Goal: Task Accomplishment & Management: Manage account settings

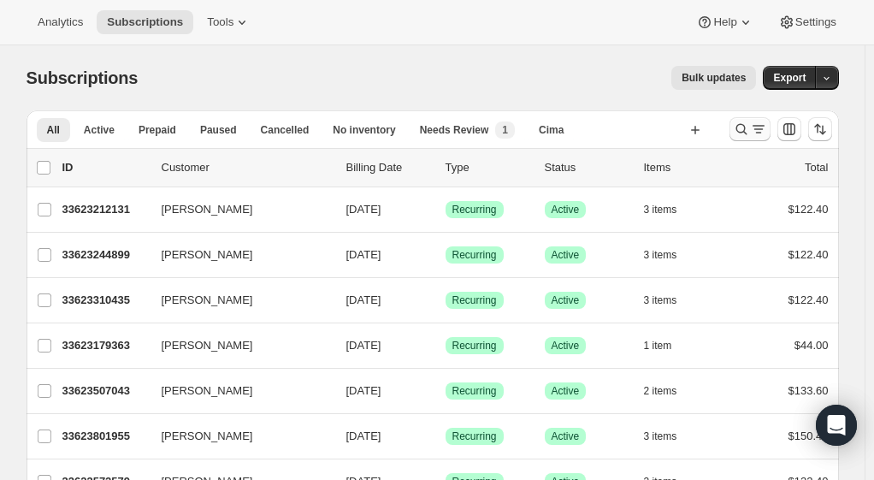
click at [750, 128] on icon "Search and filter results" at bounding box center [741, 129] width 17 height 17
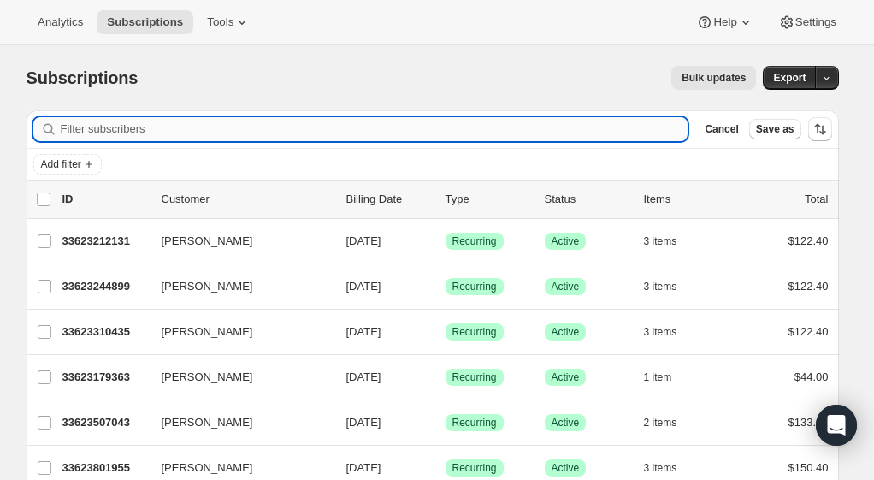
click at [303, 135] on input "Filter subscribers" at bounding box center [374, 129] width 627 height 24
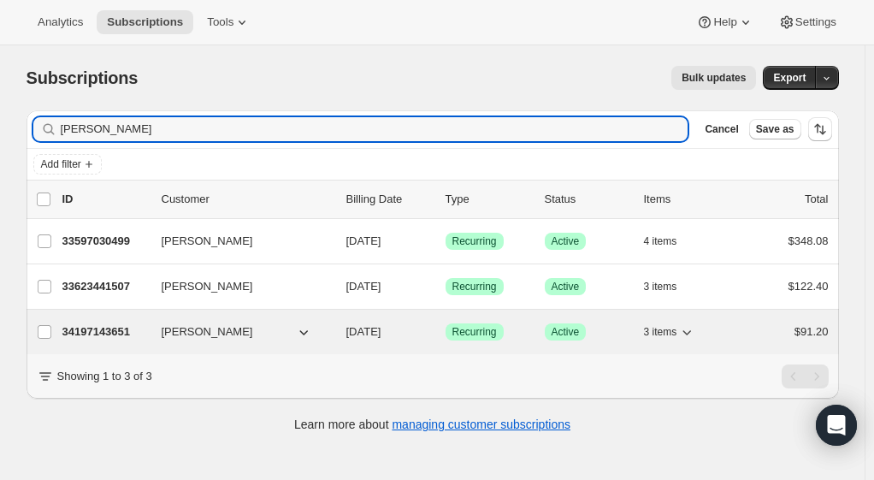
type input "[PERSON_NAME]"
click at [115, 327] on p "34197143651" at bounding box center [104, 331] width 85 height 17
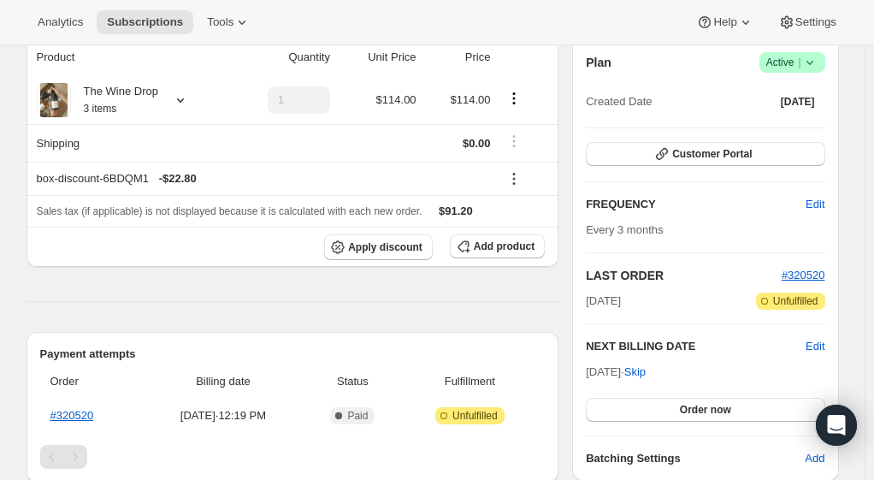
scroll to position [174, 0]
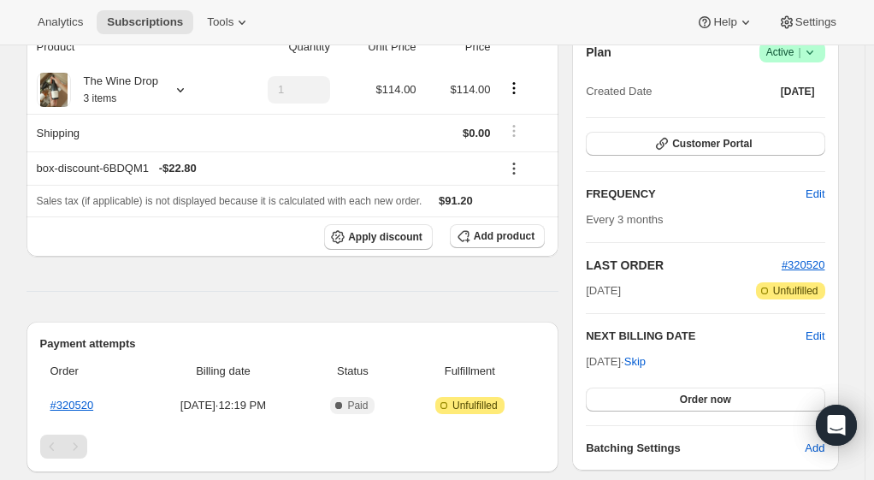
click at [185, 88] on icon at bounding box center [180, 89] width 17 height 17
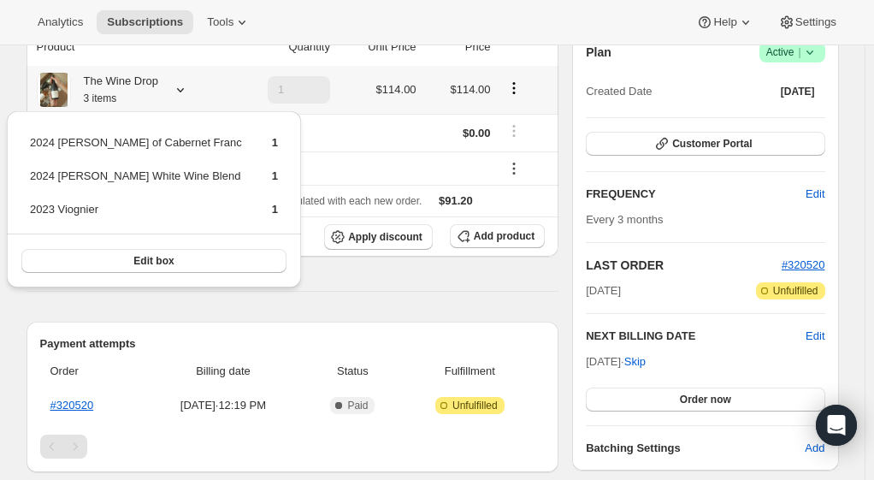
click at [361, 280] on div "Product Quantity Unit Price Price The Wine Drop 3 items 1 $114.00 $114.00 Shipp…" at bounding box center [292, 329] width 533 height 602
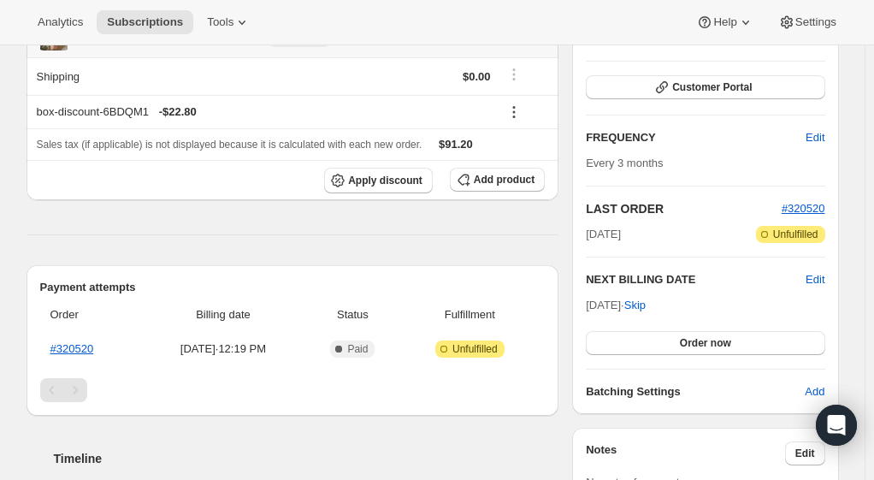
scroll to position [240, 0]
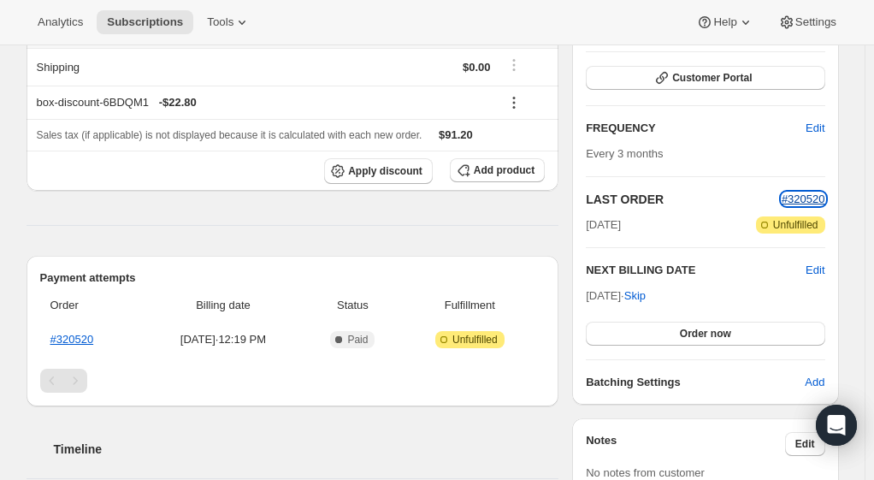
click at [807, 200] on span "#320520" at bounding box center [803, 198] width 44 height 13
